Goal: Transaction & Acquisition: Purchase product/service

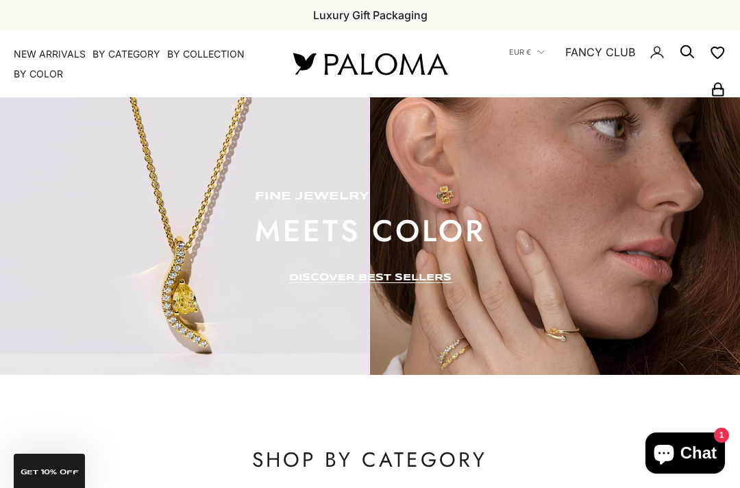
click at [115, 54] on summary "By Category" at bounding box center [127, 54] width 68 height 14
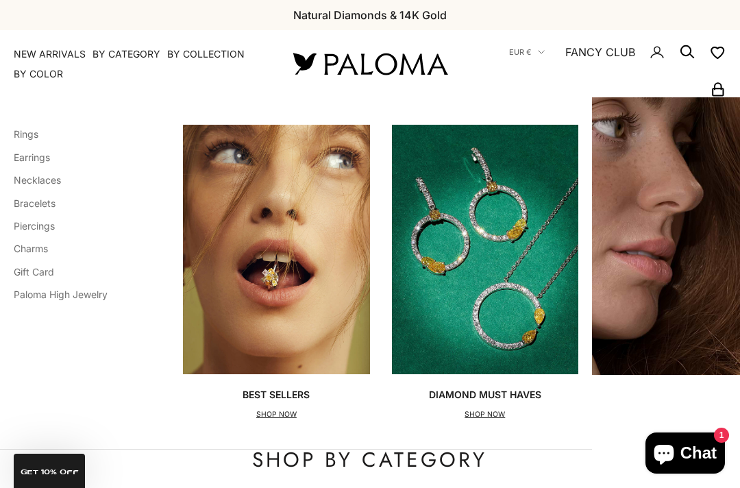
click at [23, 131] on link "Rings" at bounding box center [26, 134] width 25 height 12
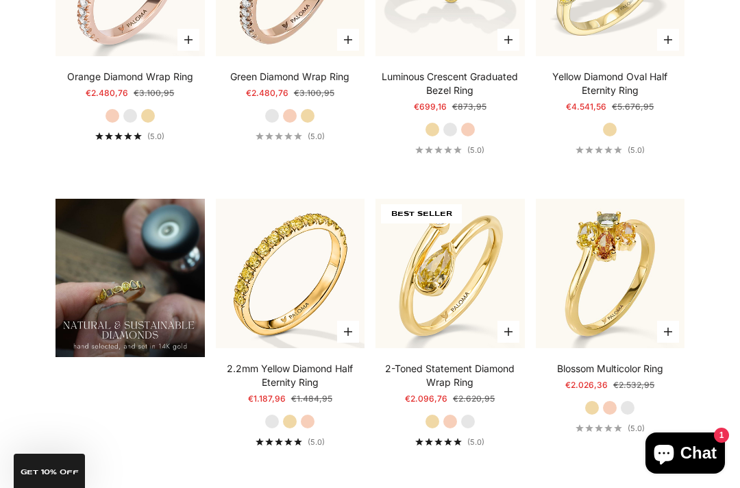
scroll to position [817, 0]
click at [283, 306] on img at bounding box center [290, 274] width 164 height 164
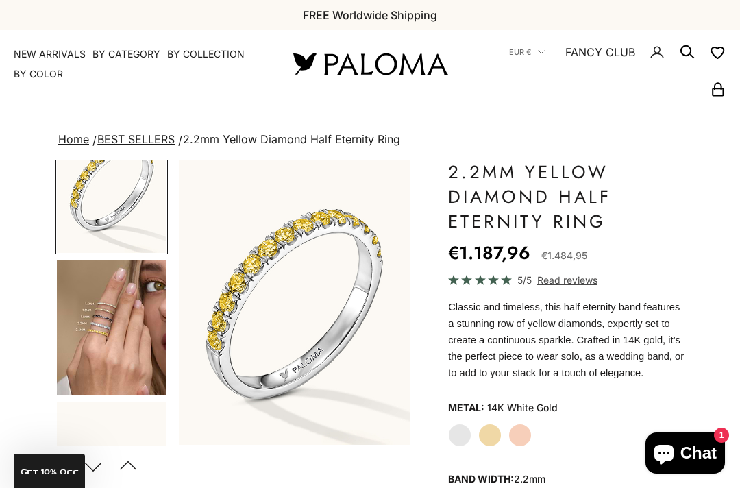
scroll to position [42, 0]
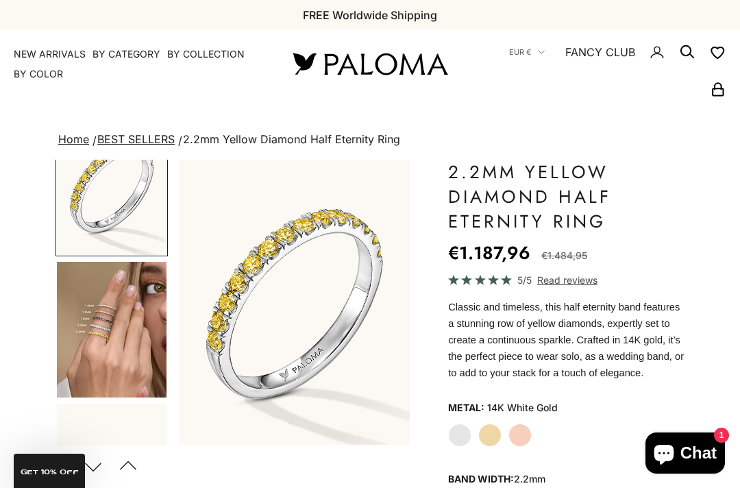
click at [102, 328] on img "Go to item 4" at bounding box center [112, 330] width 110 height 136
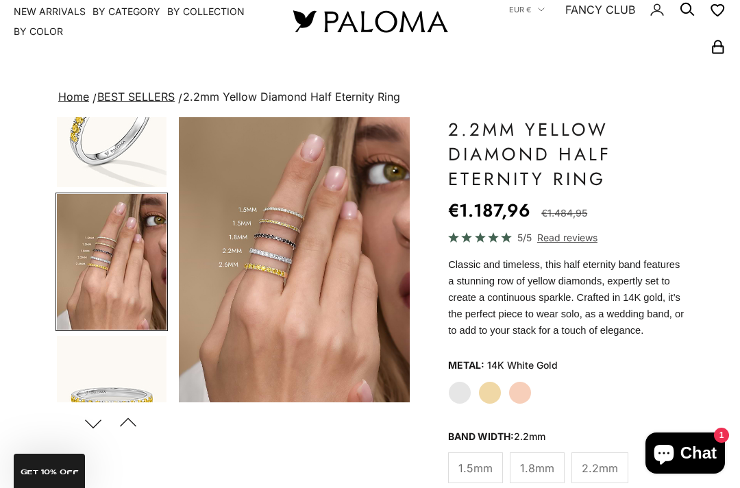
scroll to position [43, 0]
click at [457, 404] on label "White Gold" at bounding box center [459, 391] width 23 height 23
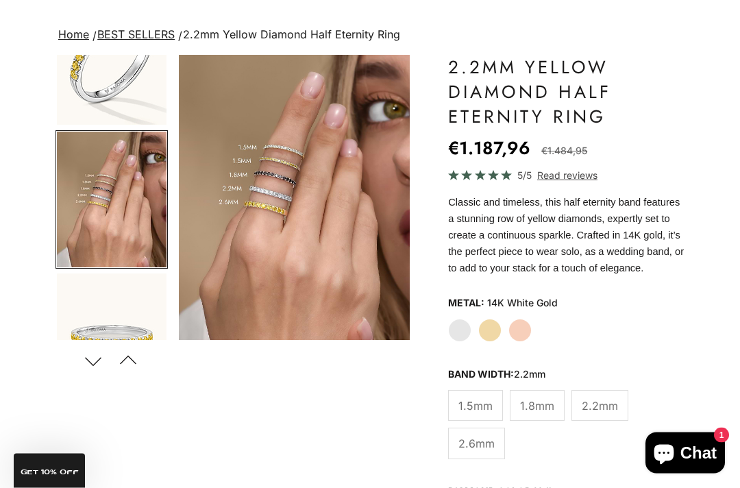
scroll to position [108, 0]
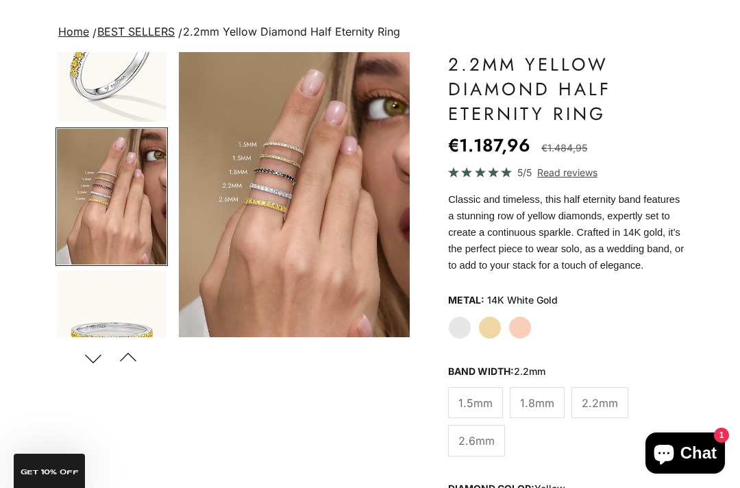
click at [475, 450] on span "2.6mm" at bounding box center [477, 441] width 36 height 18
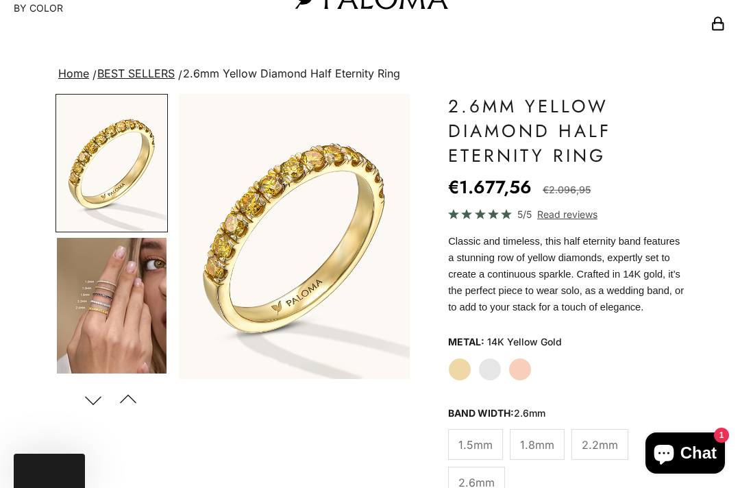
scroll to position [66, 0]
click at [105, 302] on img "Go to item 4" at bounding box center [112, 306] width 110 height 136
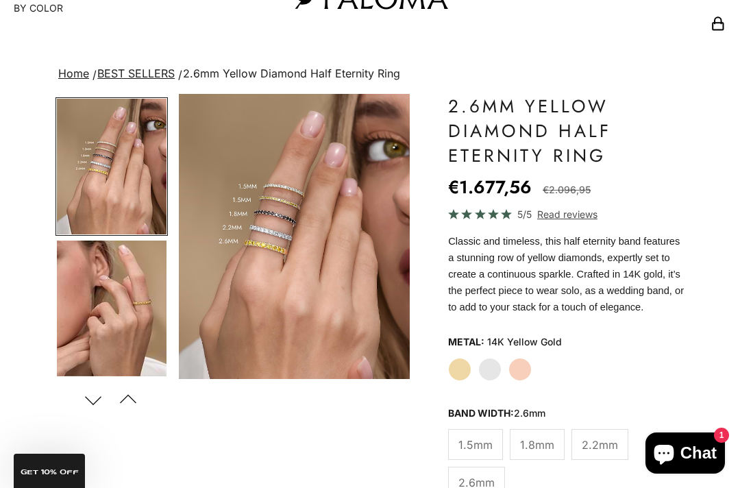
scroll to position [140, 0]
click at [118, 315] on img "Go to item 5" at bounding box center [112, 308] width 110 height 136
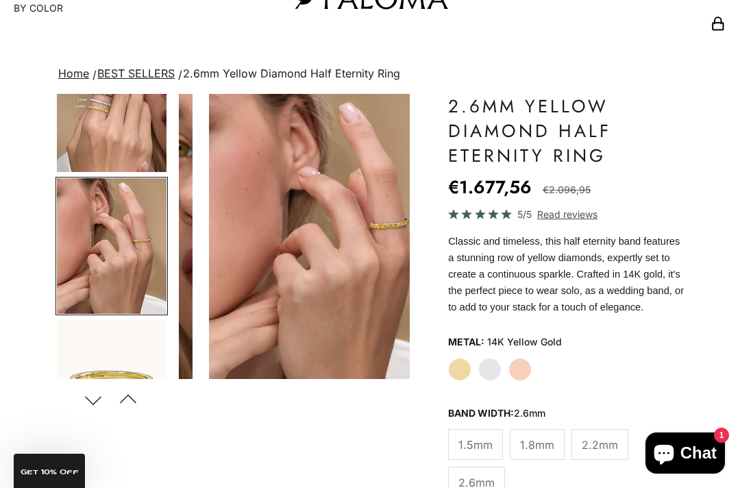
scroll to position [210, 0]
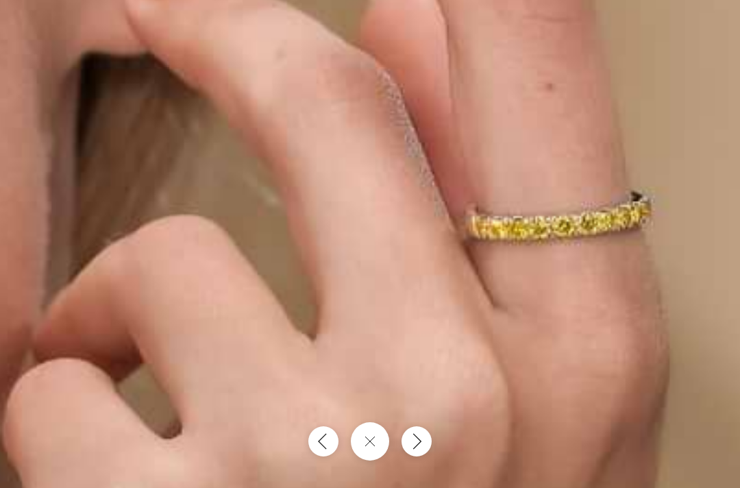
click at [440, 263] on img at bounding box center [250, 280] width 1104 height 1364
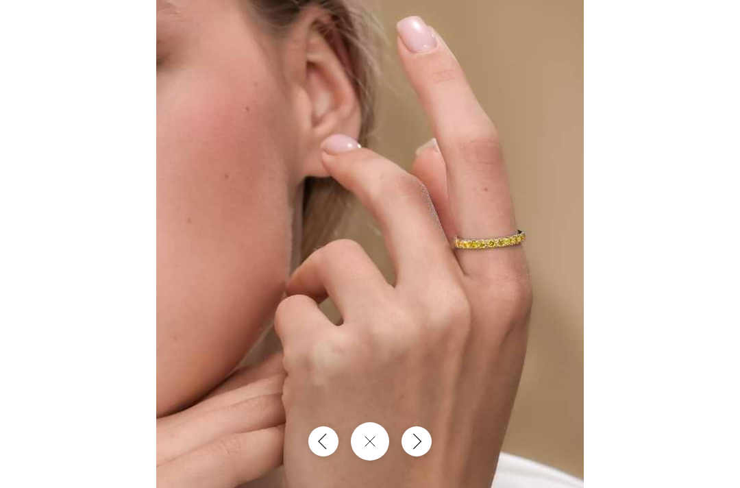
click at [362, 461] on button "Close gallery" at bounding box center [370, 441] width 38 height 38
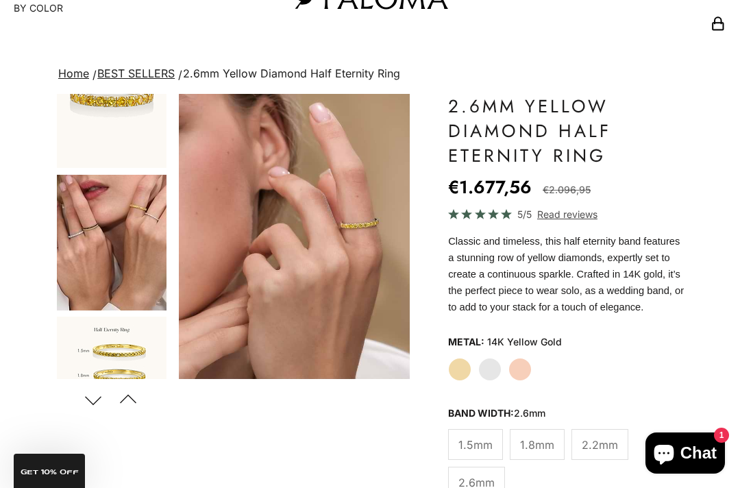
scroll to position [491, 0]
click at [105, 263] on img "Go to item 9" at bounding box center [112, 241] width 110 height 136
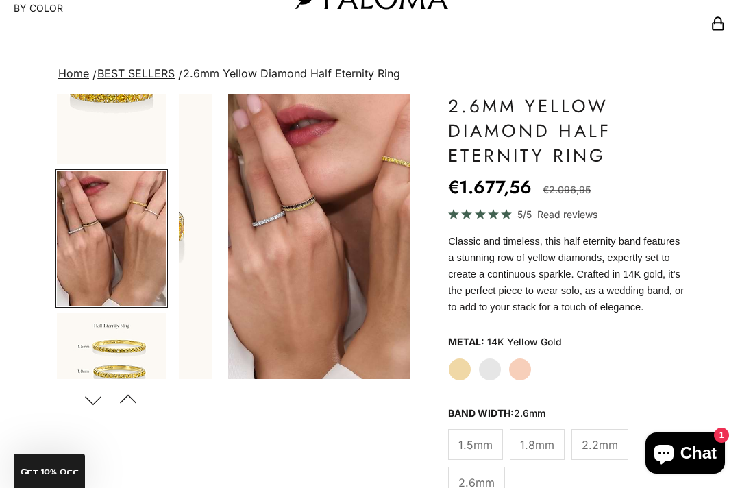
scroll to position [494, 0]
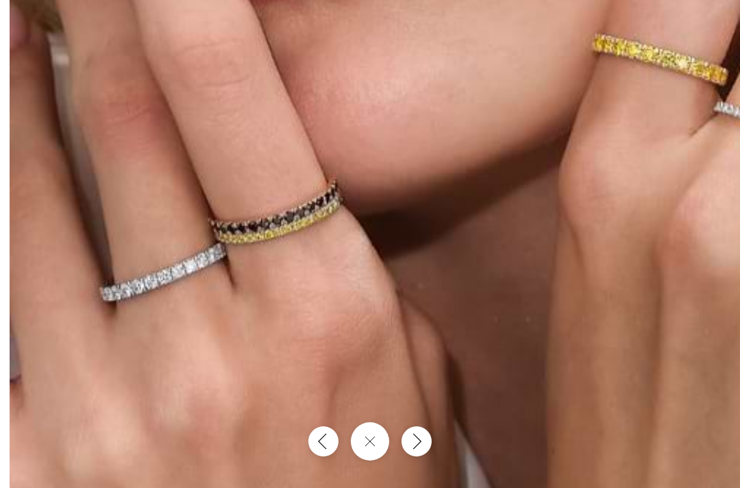
click at [280, 203] on img at bounding box center [449, 341] width 878 height 1084
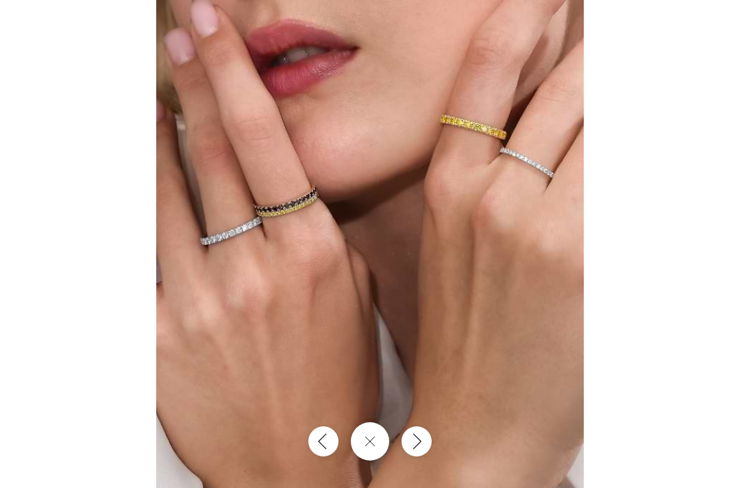
click at [370, 447] on icon "Close gallery" at bounding box center [370, 441] width 11 height 11
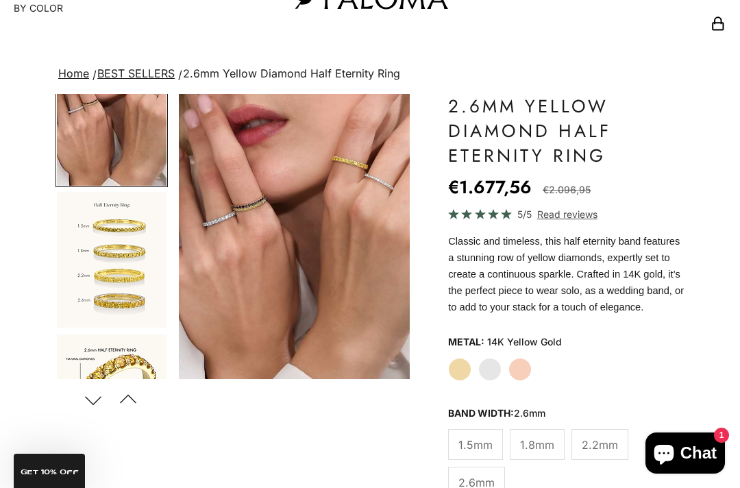
scroll to position [614, 0]
click at [114, 276] on img "Go to item 10" at bounding box center [112, 261] width 110 height 136
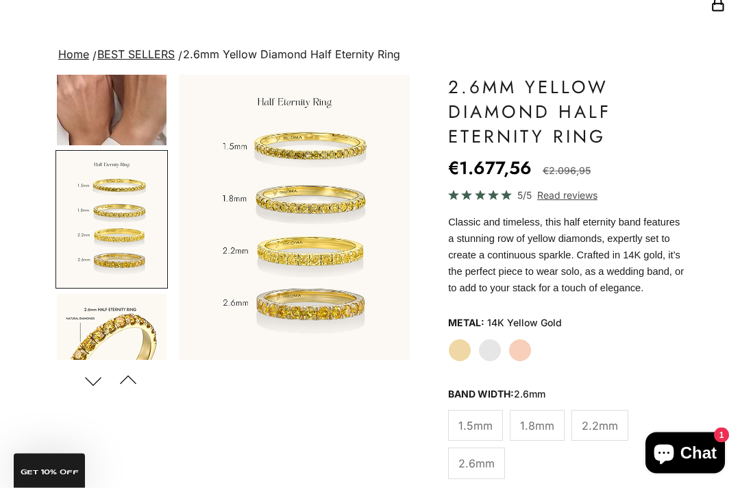
scroll to position [85, 0]
click at [104, 334] on img "Go to item 11" at bounding box center [112, 362] width 110 height 136
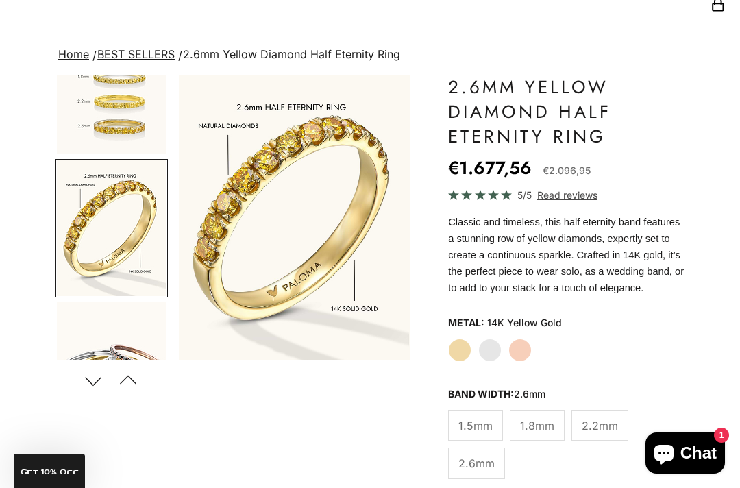
scroll to position [777, 0]
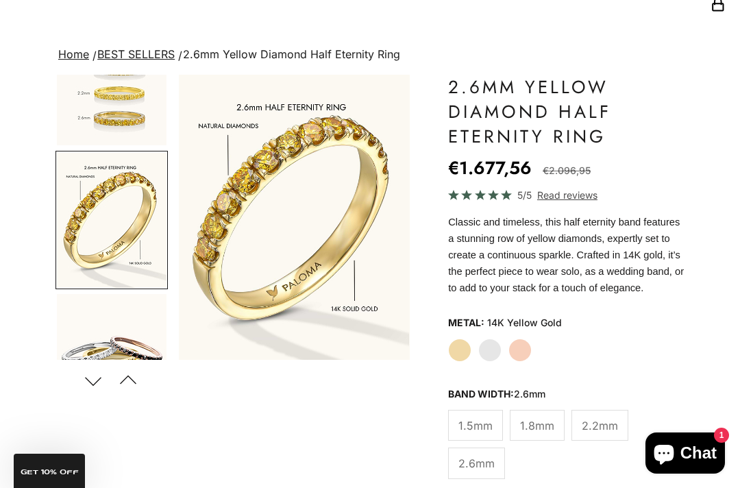
click at [101, 348] on img "Go to item 14" at bounding box center [112, 362] width 110 height 136
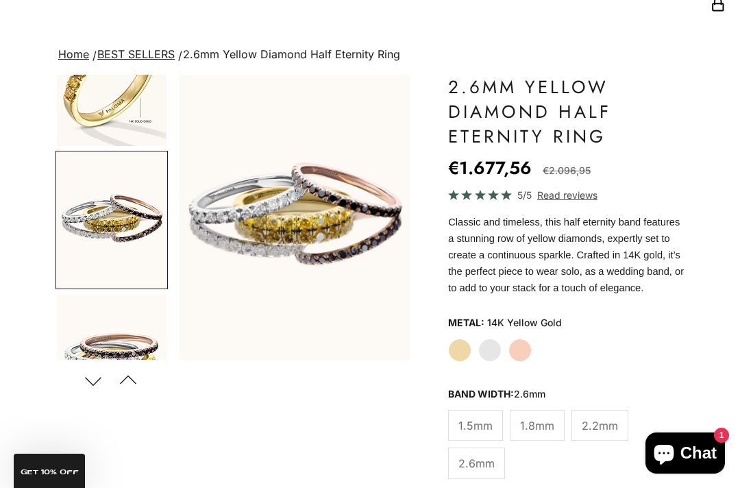
click at [92, 337] on img "Go to item 15" at bounding box center [112, 362] width 110 height 136
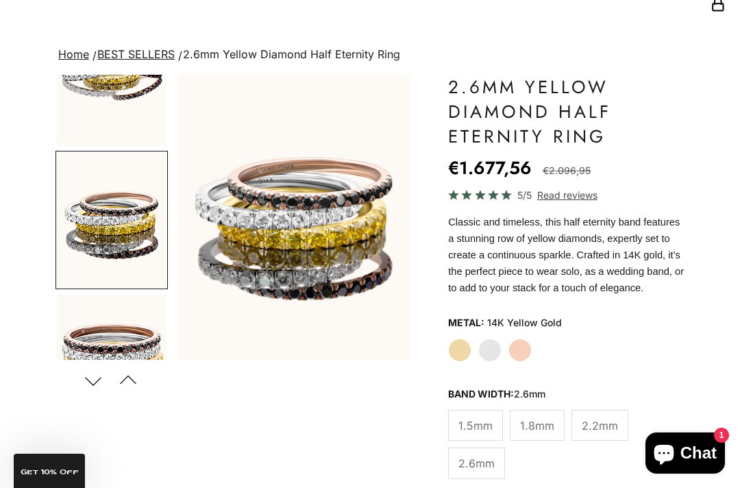
click at [90, 344] on img "Go to item 16" at bounding box center [112, 363] width 110 height 136
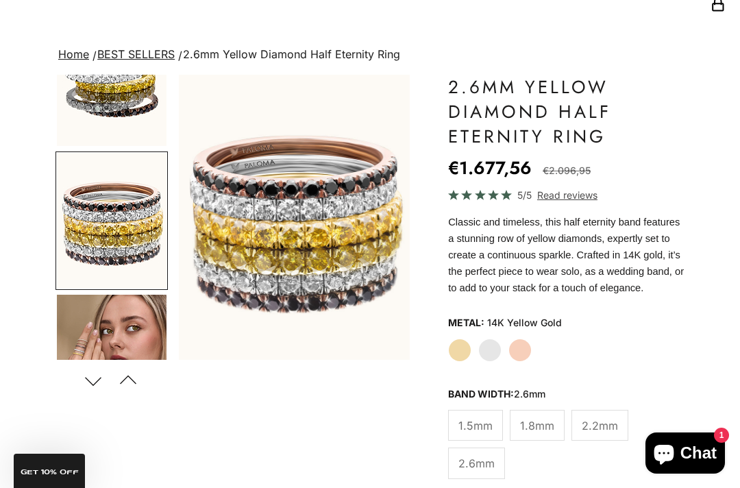
click at [93, 336] on img "Go to item 17" at bounding box center [112, 363] width 110 height 136
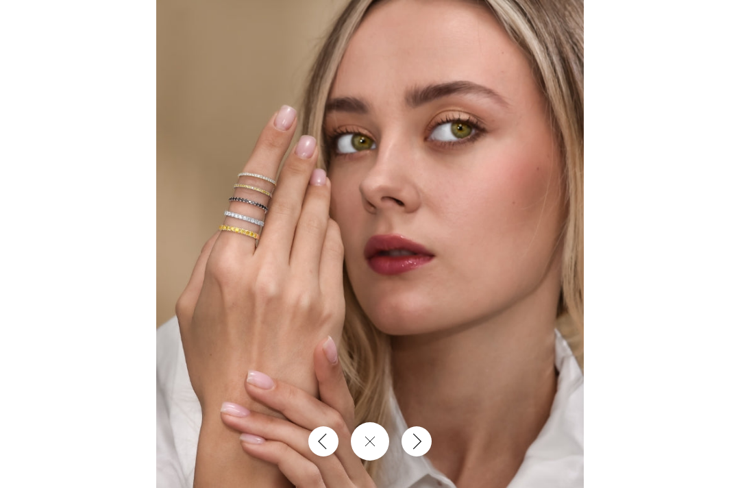
click at [369, 447] on icon "Close gallery" at bounding box center [370, 441] width 11 height 11
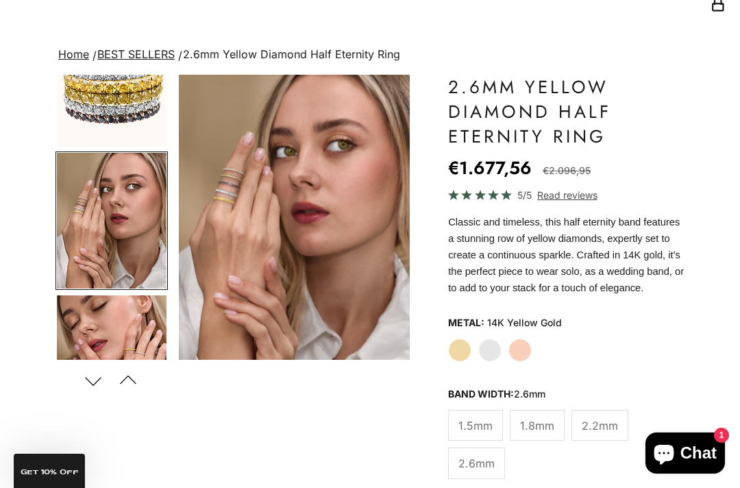
click at [489, 362] on label "White Gold" at bounding box center [490, 350] width 23 height 23
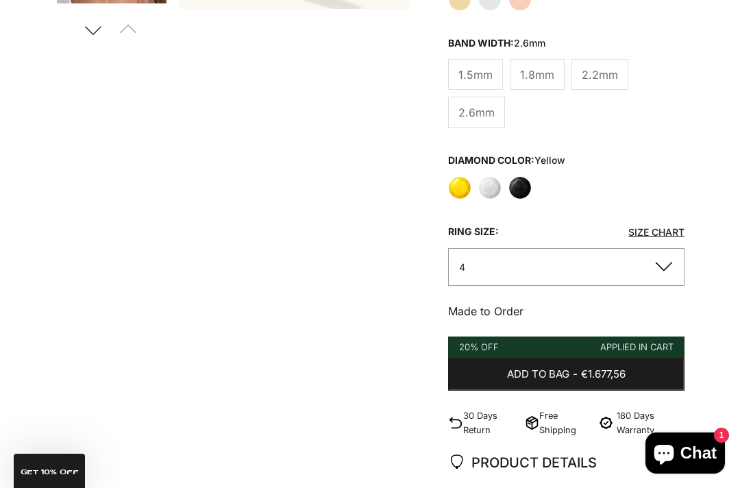
click at [477, 283] on button "4" at bounding box center [566, 267] width 237 height 38
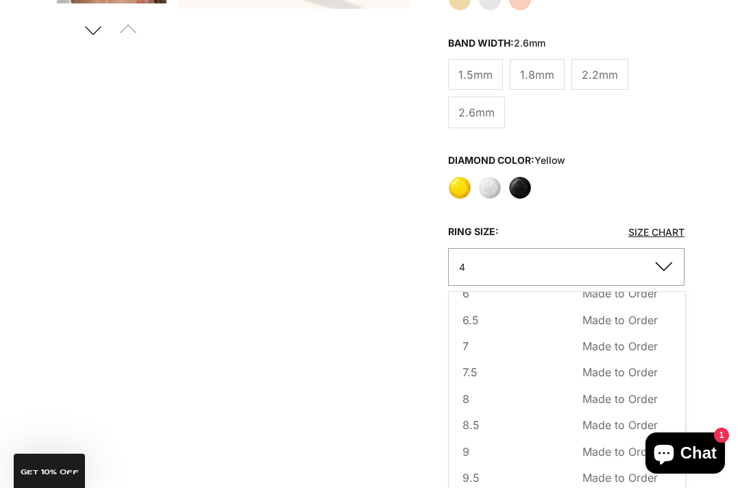
click at [466, 408] on span "8" at bounding box center [466, 399] width 7 height 18
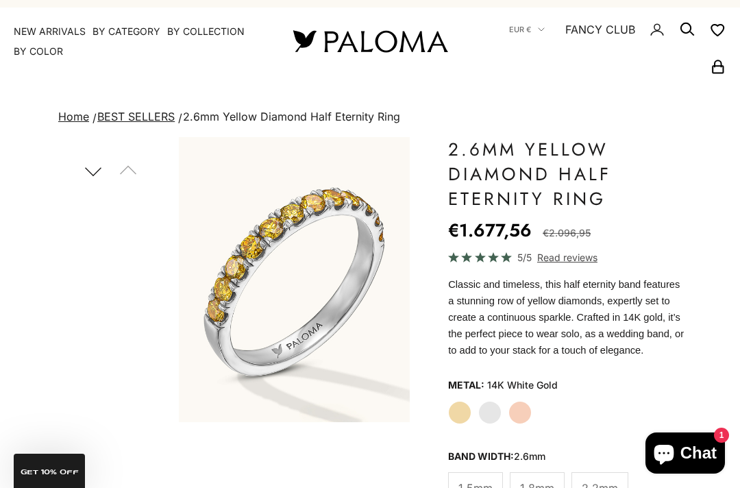
click at [96, 168] on button "Next" at bounding box center [92, 171] width 31 height 32
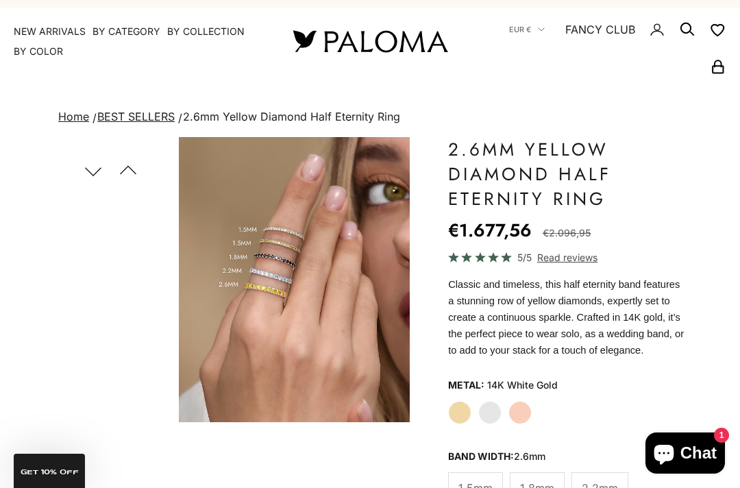
click at [252, 276] on img "Item 4 of 22" at bounding box center [294, 279] width 231 height 285
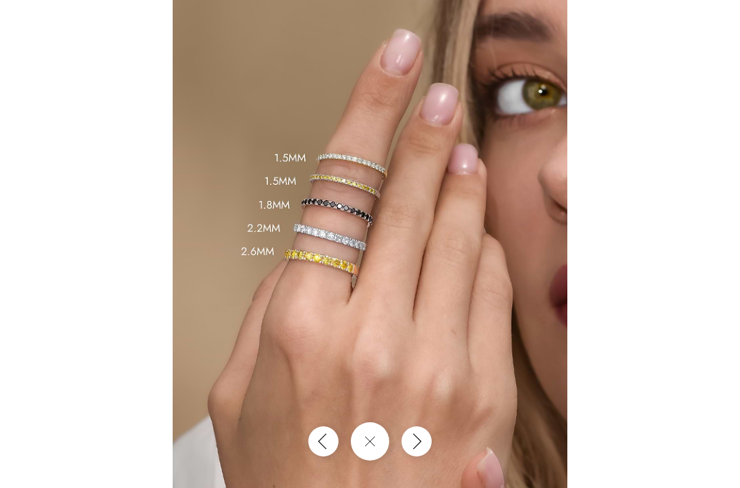
click at [385, 441] on button "Close gallery" at bounding box center [370, 441] width 38 height 38
